Goal: Find specific page/section

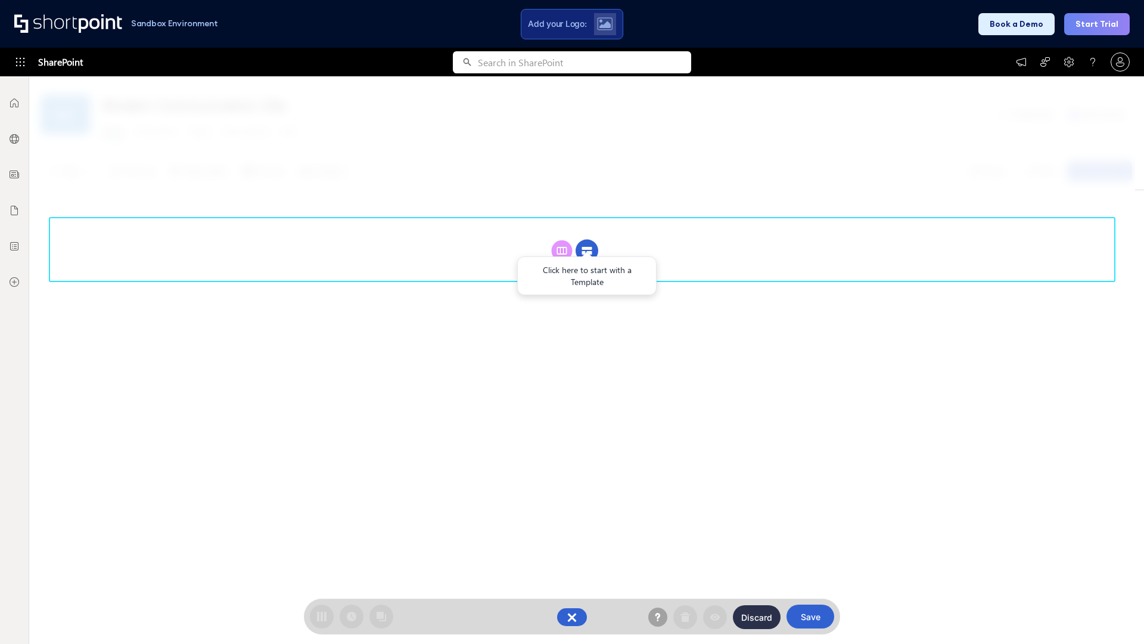
click at [587, 250] on circle at bounding box center [587, 251] width 23 height 23
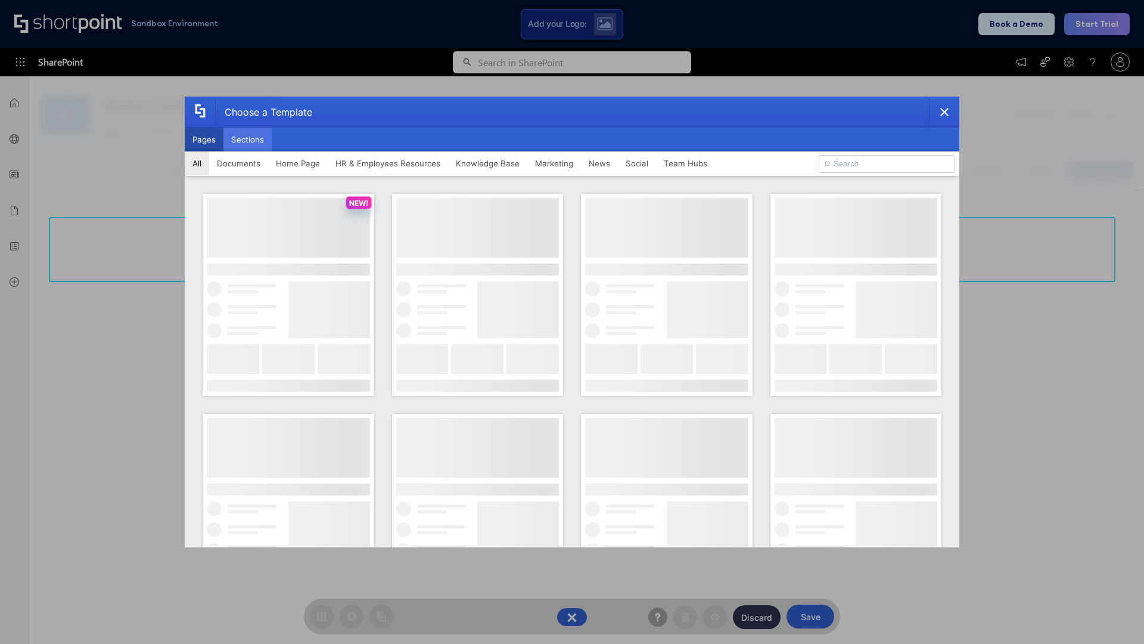
click at [247, 139] on button "Sections" at bounding box center [247, 140] width 48 height 24
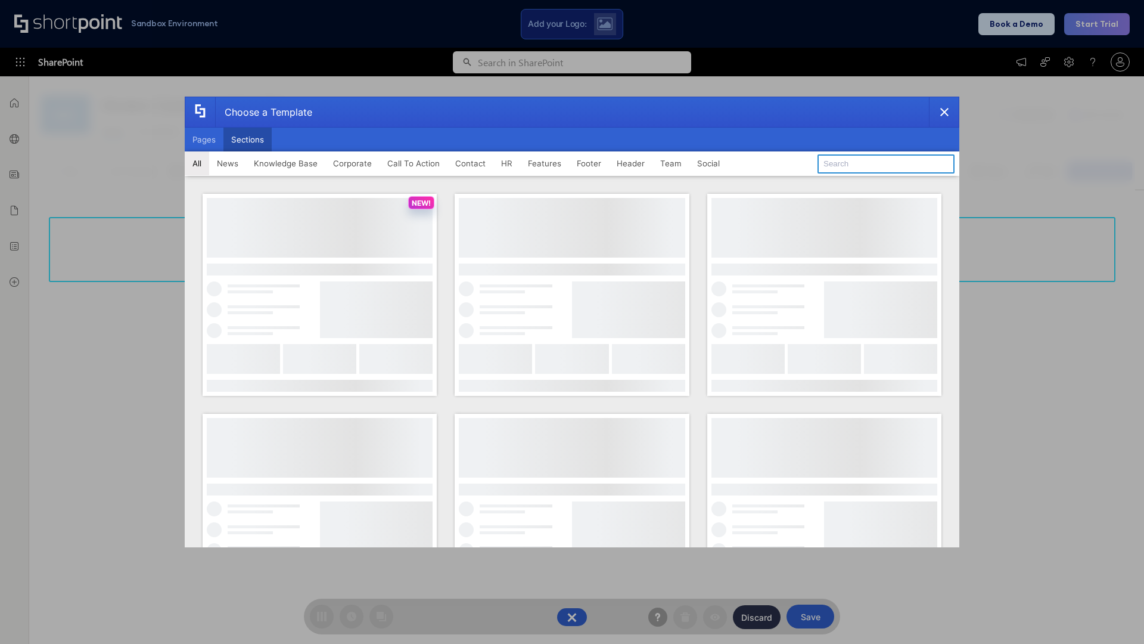
type input "Cards"
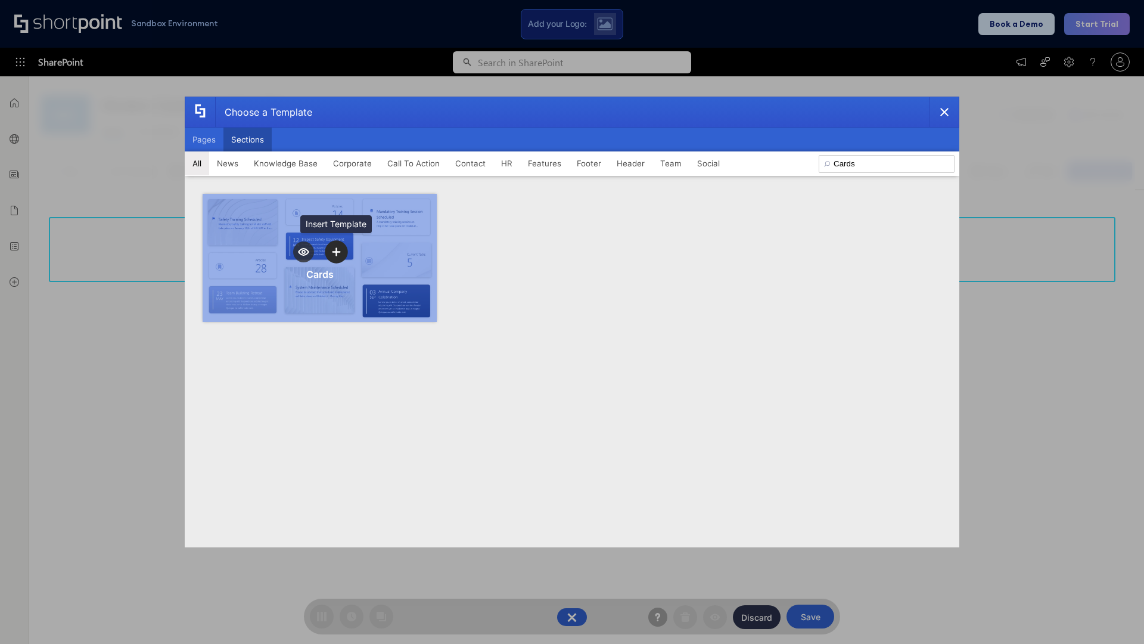
click at [336, 252] on icon "template selector" at bounding box center [336, 251] width 8 height 8
